Goal: Transaction & Acquisition: Download file/media

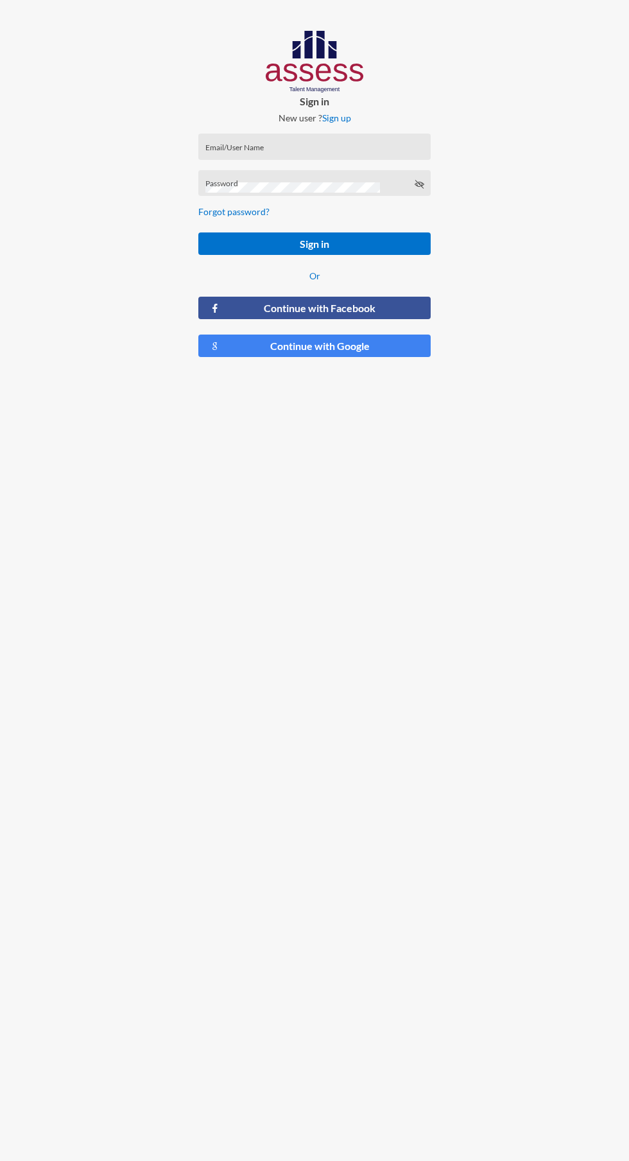
click at [329, 151] on input "Email/User Name" at bounding box center [315, 151] width 219 height 10
type input "[PERSON_NAME][EMAIL_ADDRESS][DOMAIN_NAME]"
click at [198, 232] on button "Sign in" at bounding box center [314, 243] width 232 height 22
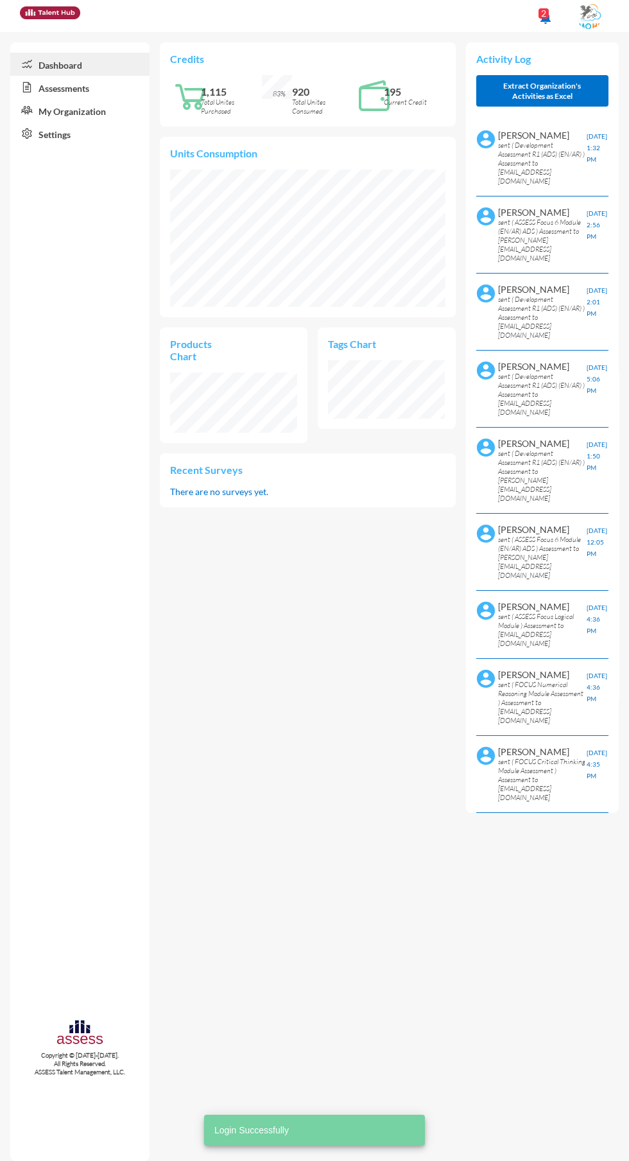
scroll to position [60, 127]
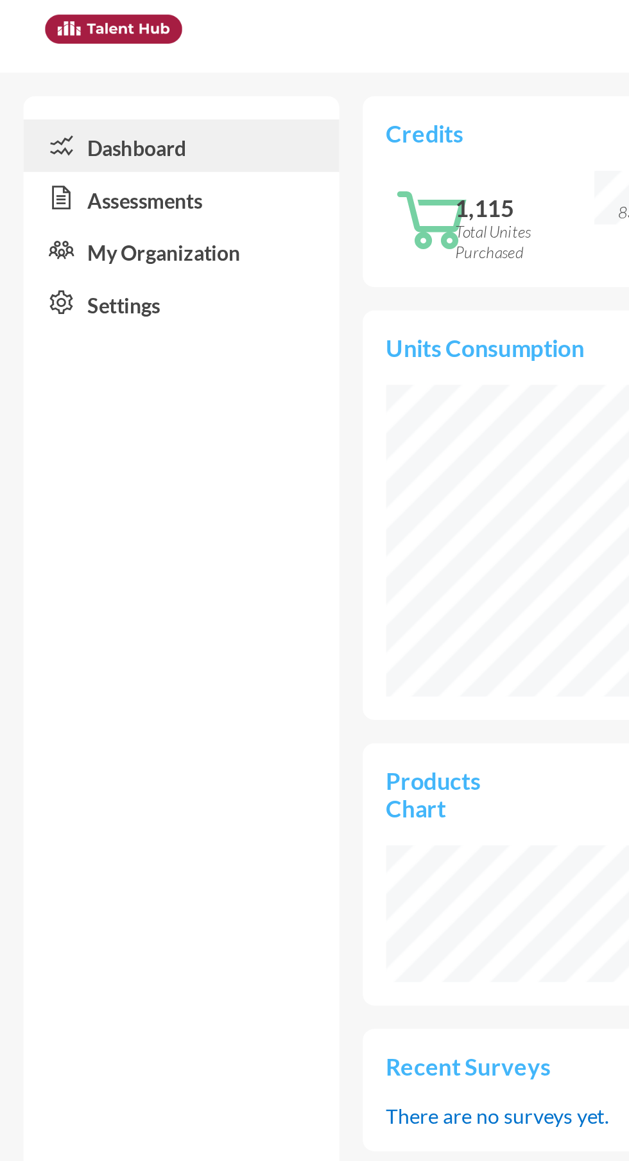
click at [96, 89] on link "Assessments" at bounding box center [79, 87] width 139 height 23
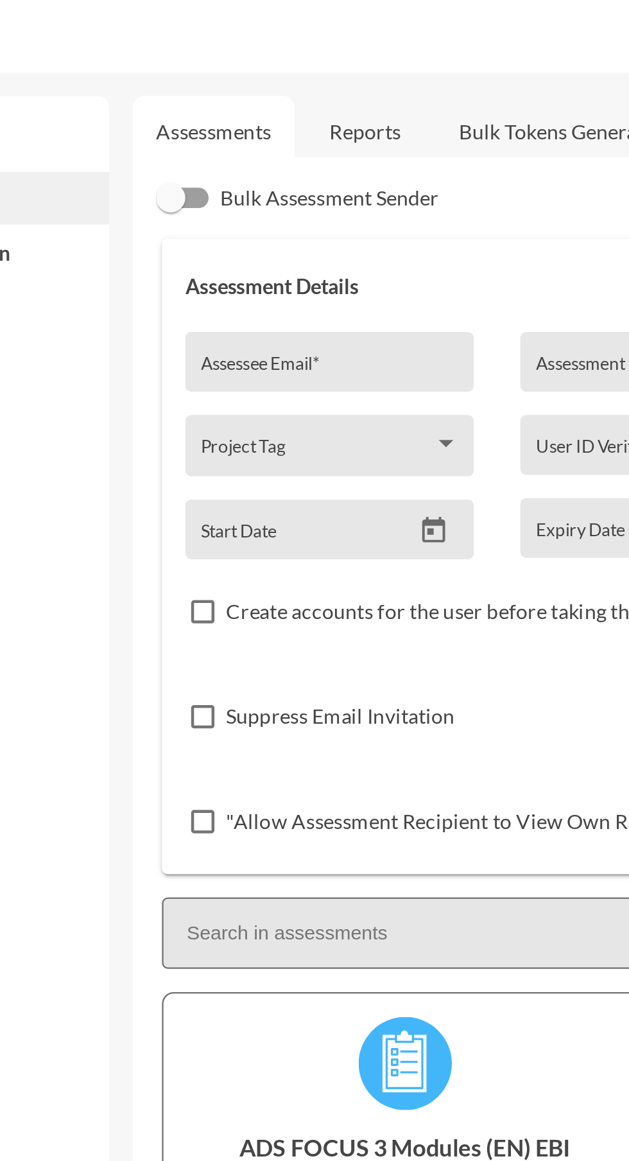
click at [259, 58] on link "Reports" at bounding box center [262, 57] width 52 height 31
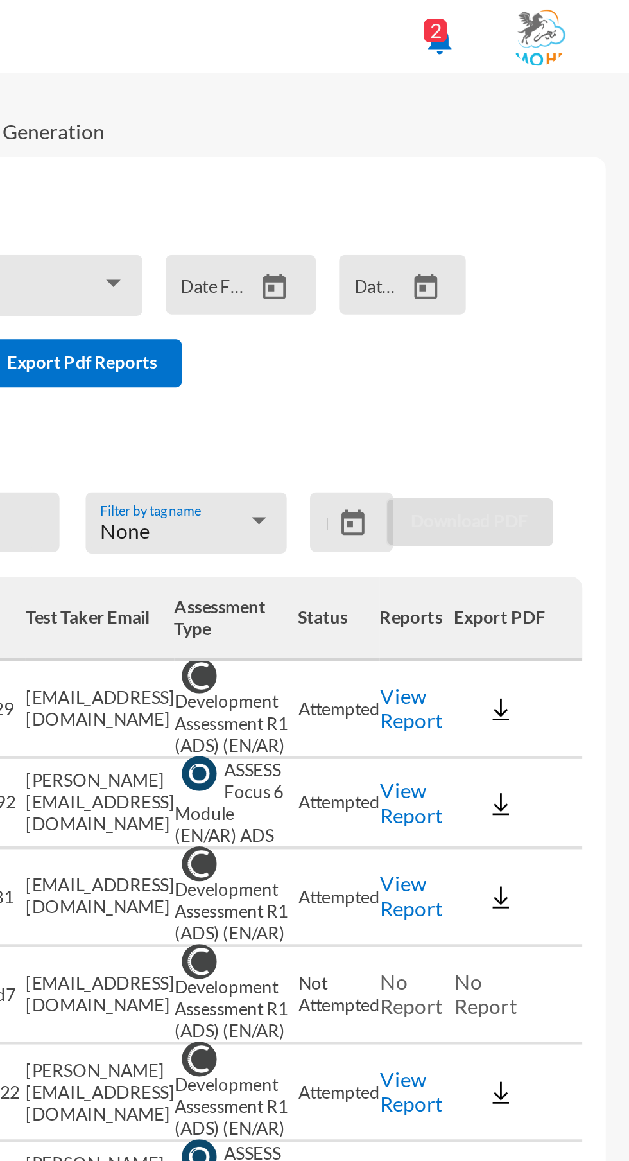
click at [521, 306] on link "View Report" at bounding box center [534, 312] width 28 height 22
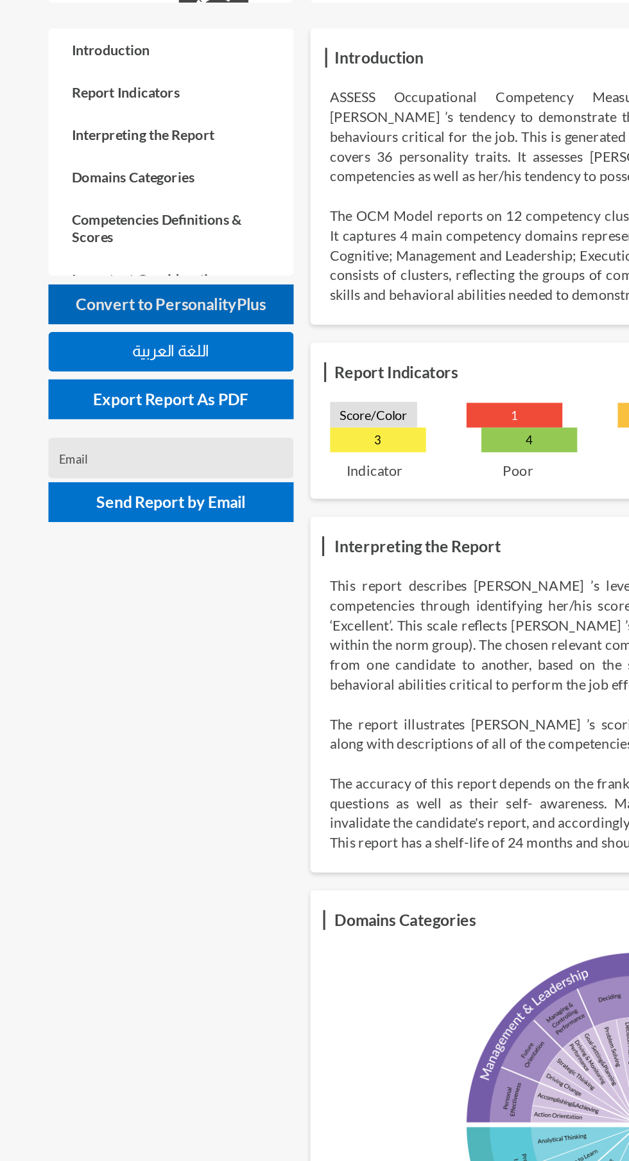
click at [164, 286] on button "Convert to PersonalityPlus" at bounding box center [110, 279] width 159 height 26
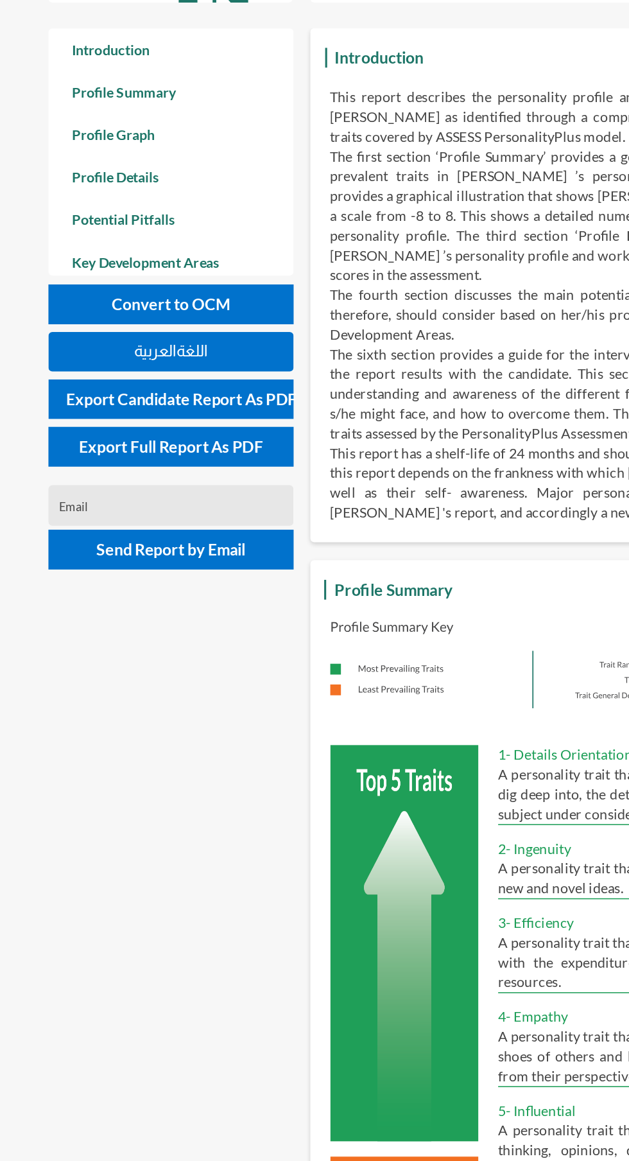
scroll to position [1161, 629]
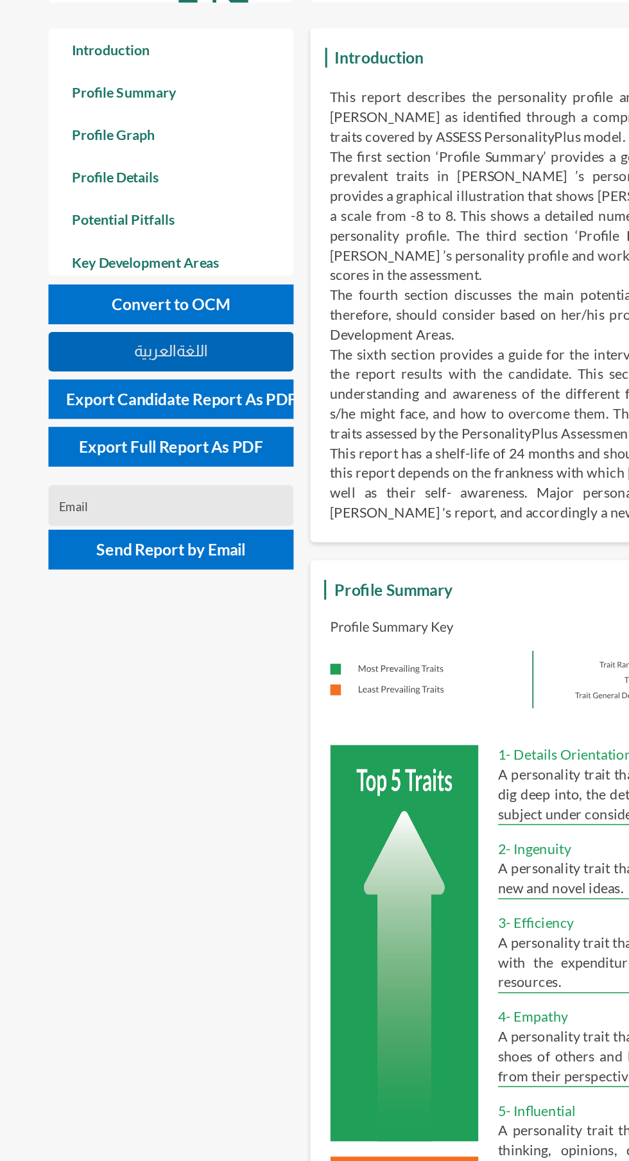
click at [161, 299] on button "اللغةالعربية" at bounding box center [110, 310] width 159 height 26
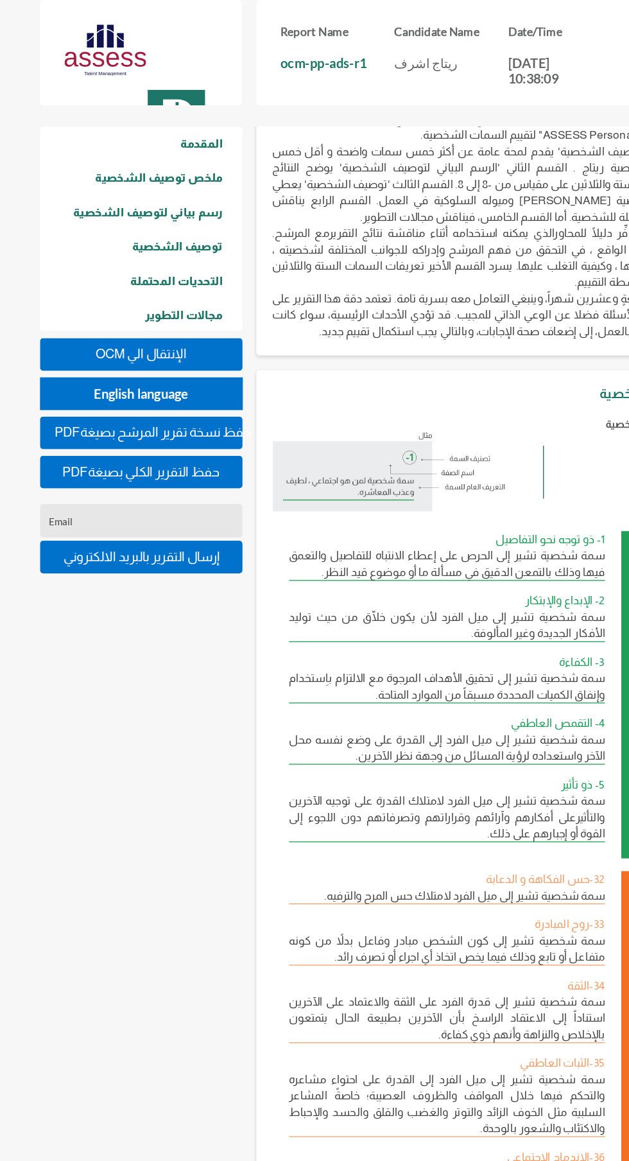
scroll to position [49, 0]
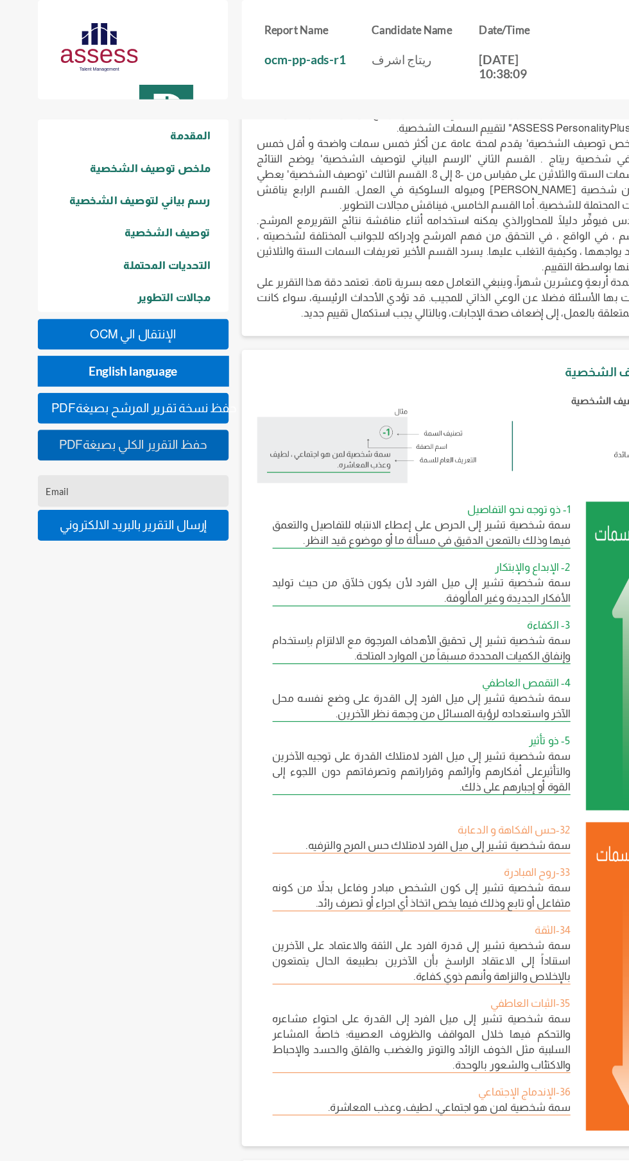
click at [155, 372] on span "PDFحفظ التقرير الكلي بصيغة" at bounding box center [111, 370] width 124 height 11
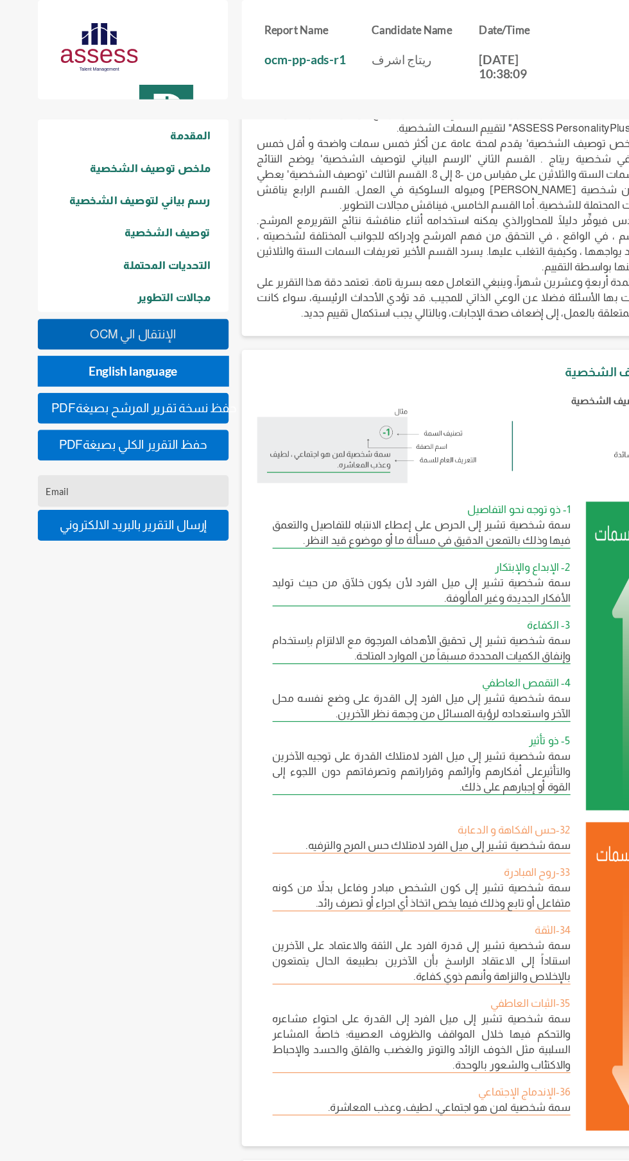
click at [145, 273] on span "OCM اﻹنتقال الي" at bounding box center [111, 278] width 72 height 11
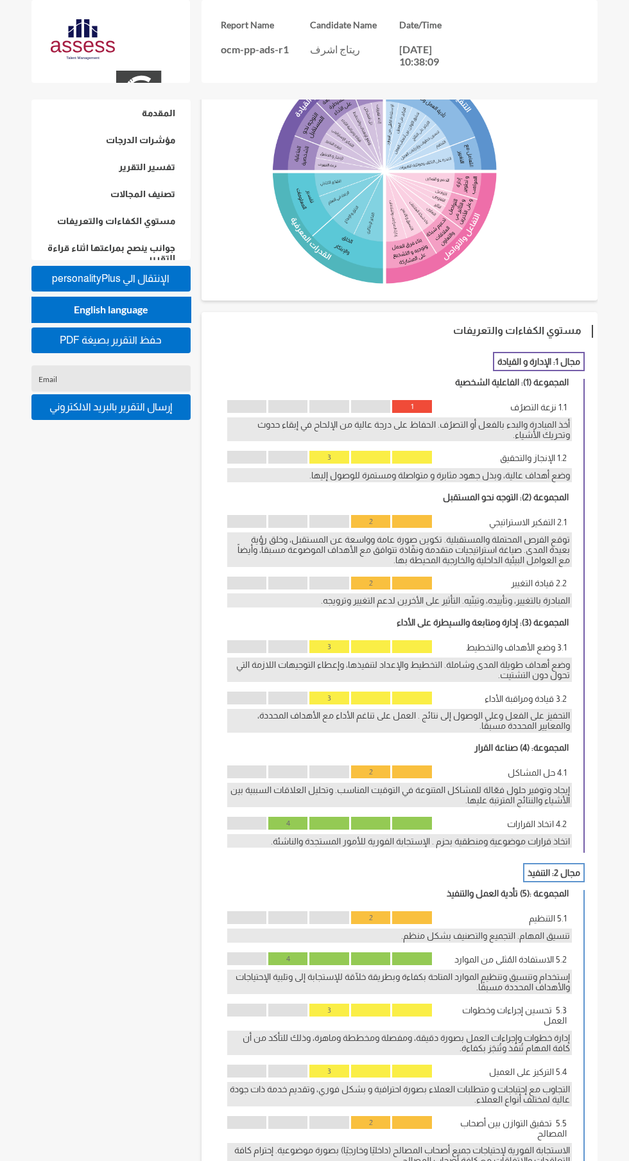
scroll to position [0, 0]
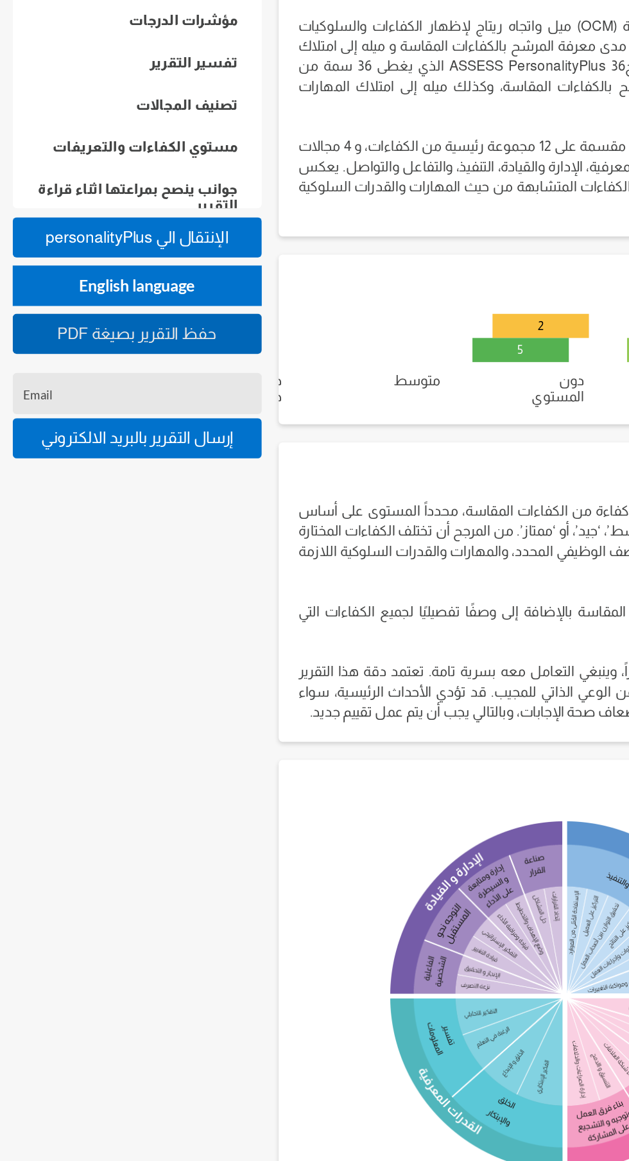
click at [155, 339] on span "PDF حفظ التقرير بصيغة" at bounding box center [111, 340] width 102 height 11
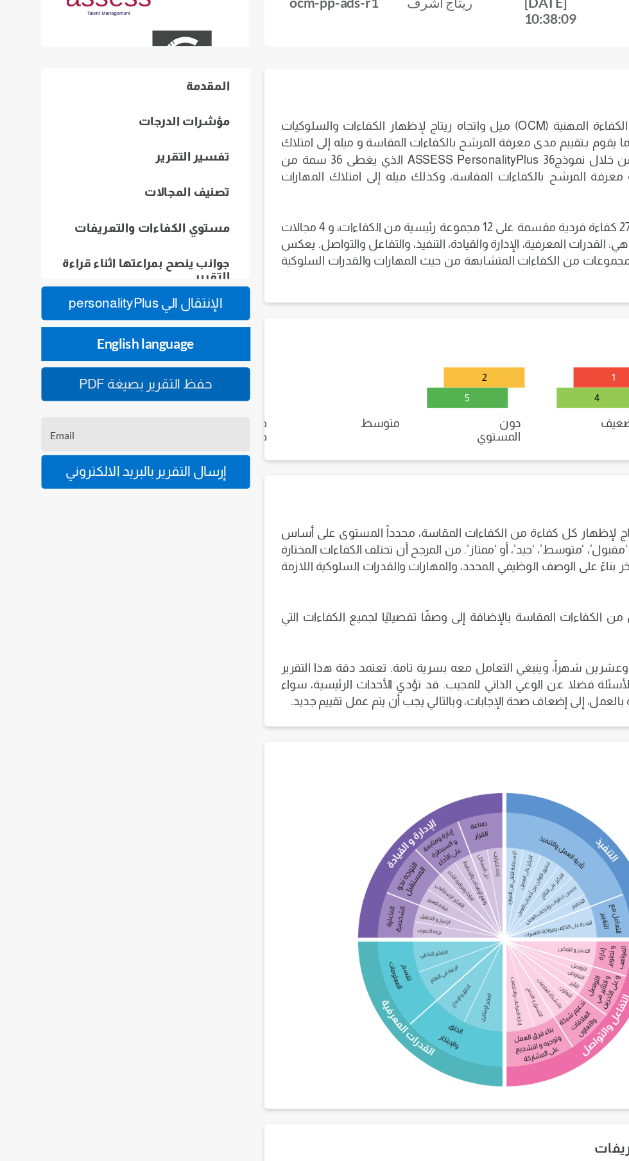
click at [152, 340] on span "PDF حفظ التقرير بصيغة" at bounding box center [111, 340] width 102 height 11
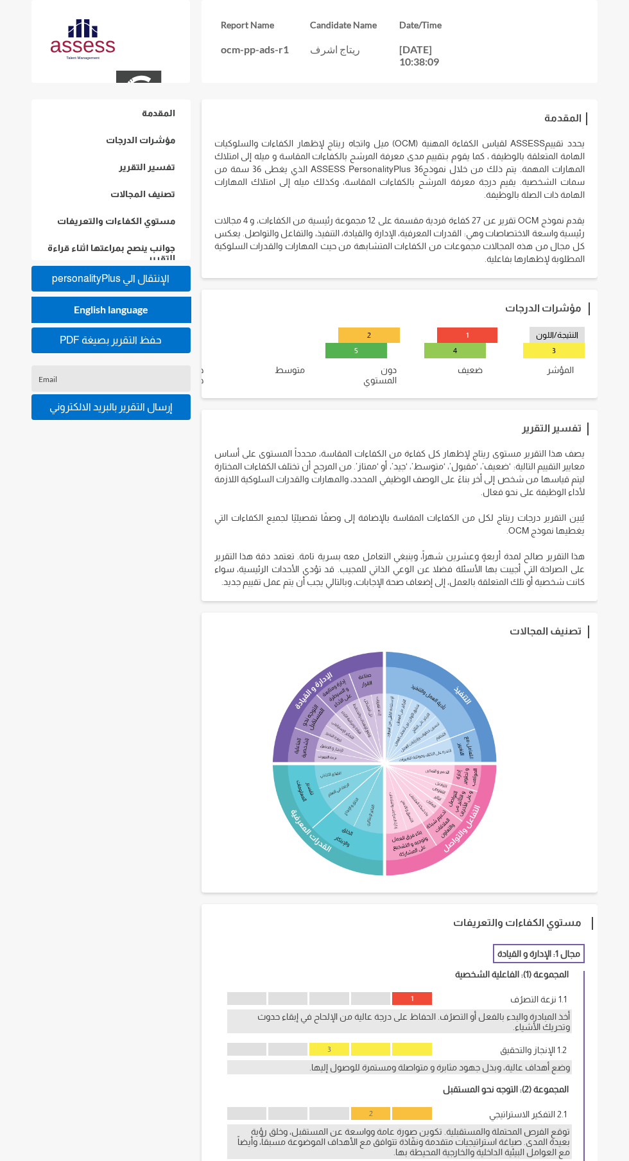
click at [170, 383] on input "Email" at bounding box center [112, 383] width 146 height 10
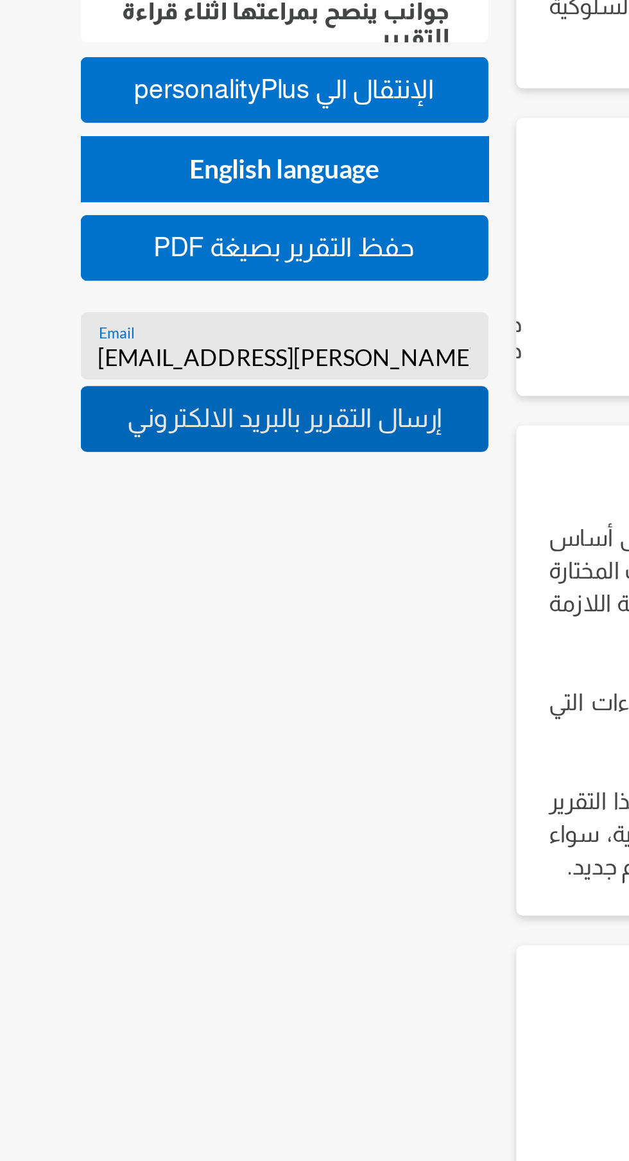
type input "[EMAIL_ADDRESS][PERSON_NAME][DOMAIN_NAME]"
click at [157, 405] on span "إرسال التقرير بالبريد الالكتروني" at bounding box center [110, 406] width 123 height 11
